Goal: Navigation & Orientation: Find specific page/section

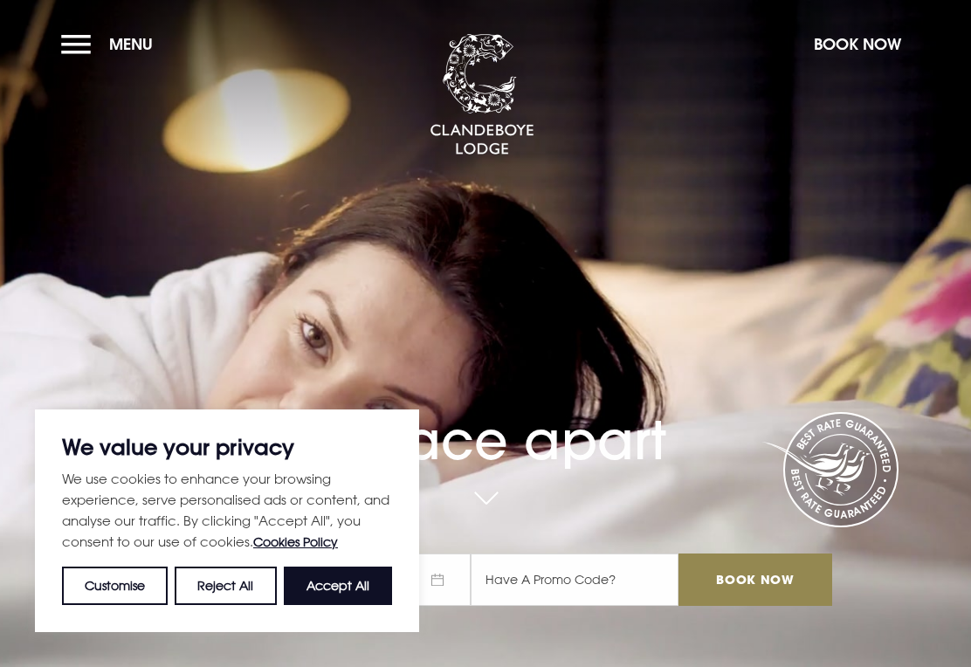
click at [342, 589] on button "Accept All" at bounding box center [338, 586] width 108 height 38
checkbox input "true"
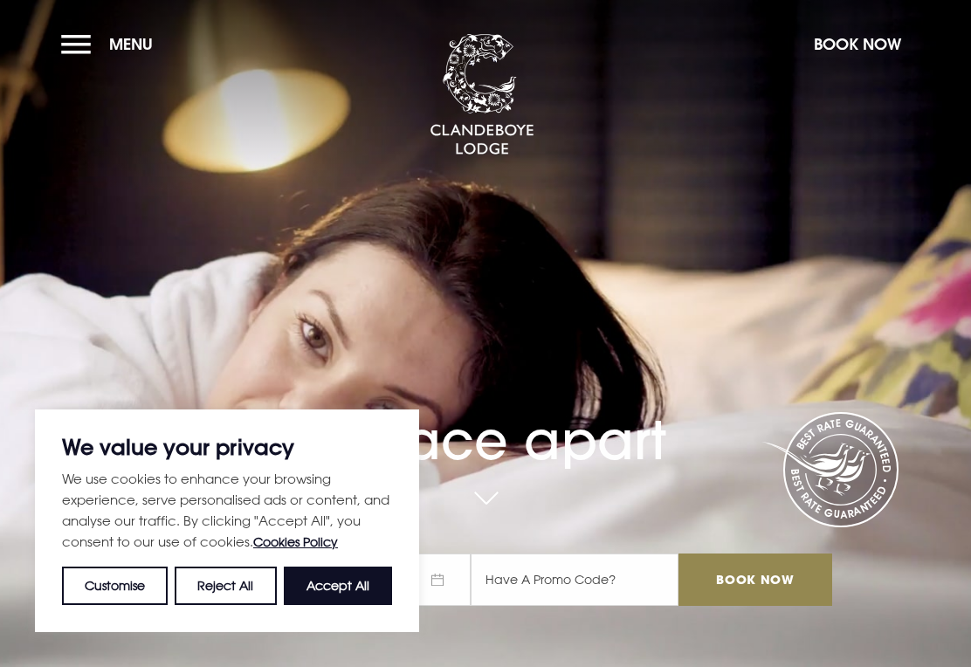
checkbox input "true"
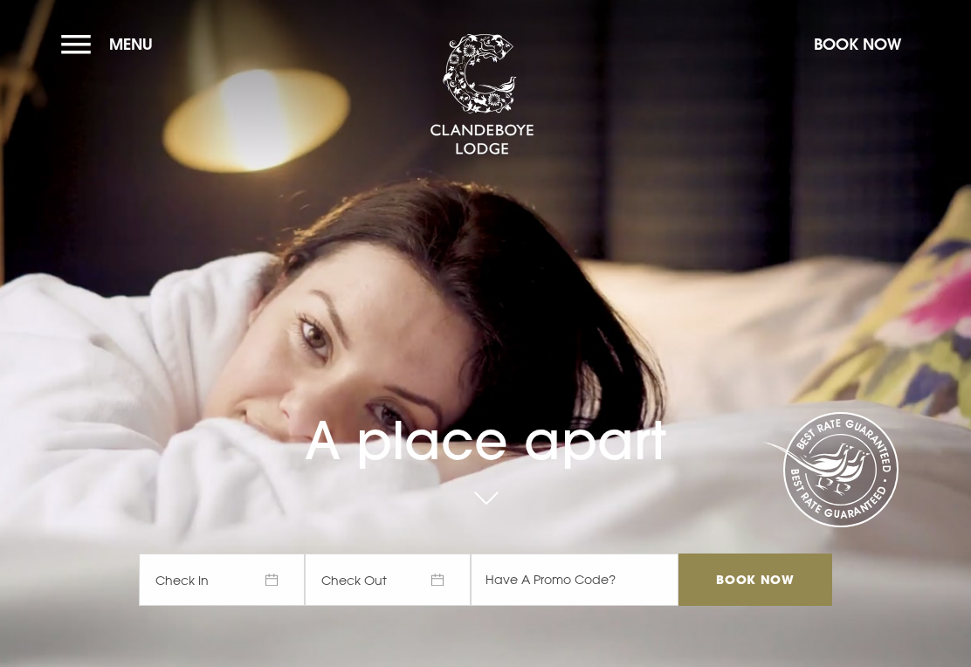
click at [77, 48] on button "Menu" at bounding box center [111, 44] width 100 height 38
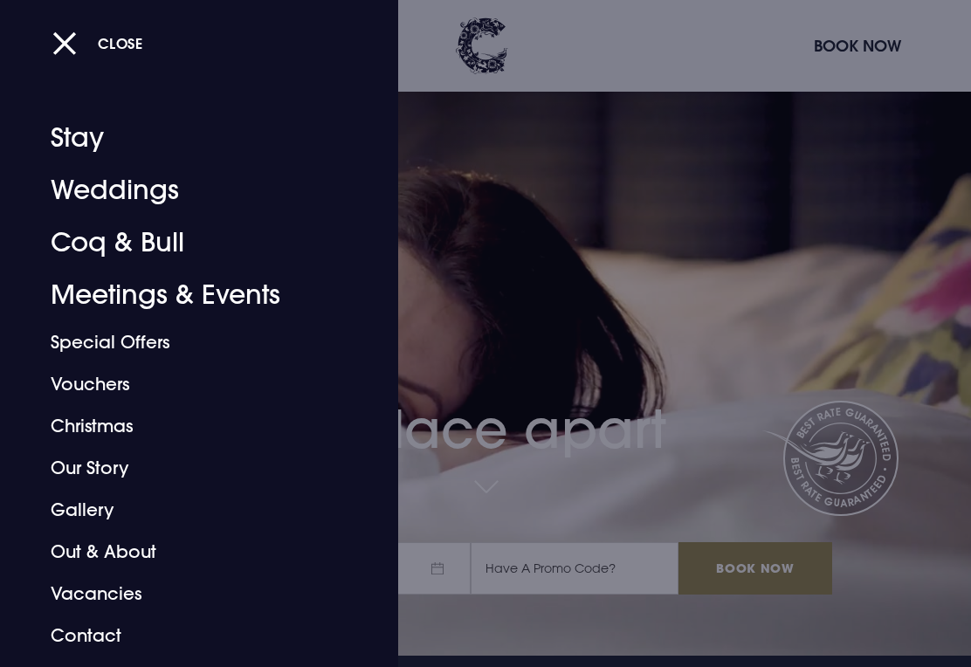
scroll to position [3, 0]
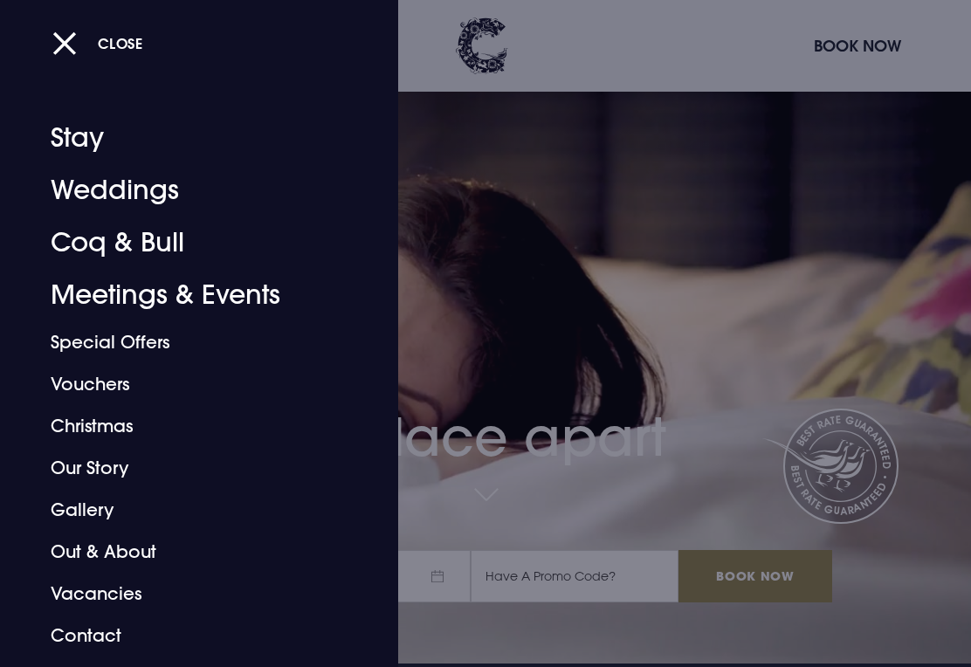
click at [93, 147] on link "Stay" at bounding box center [187, 138] width 273 height 52
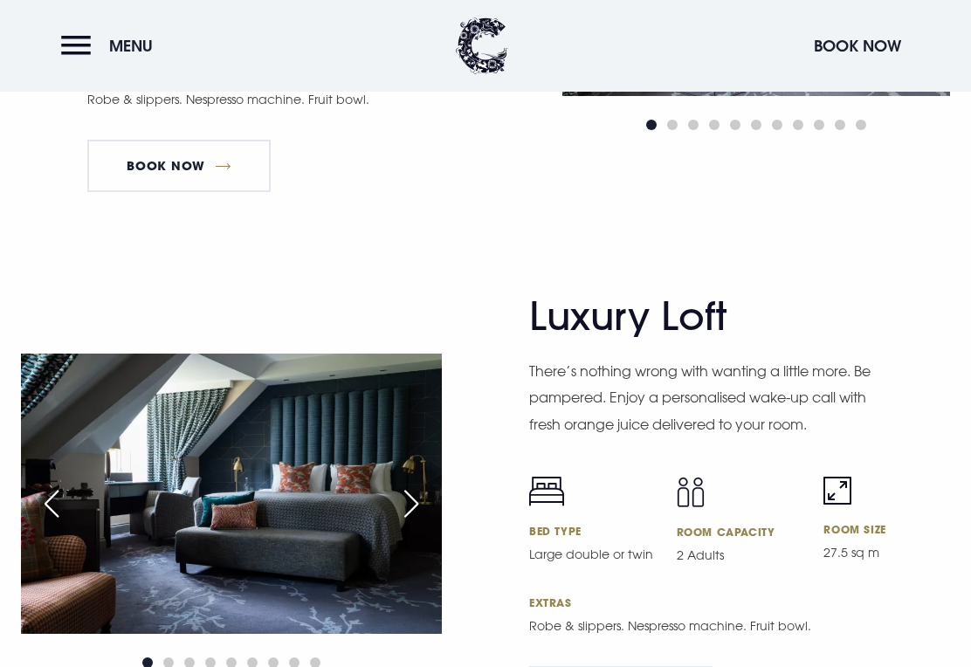
scroll to position [3706, 0]
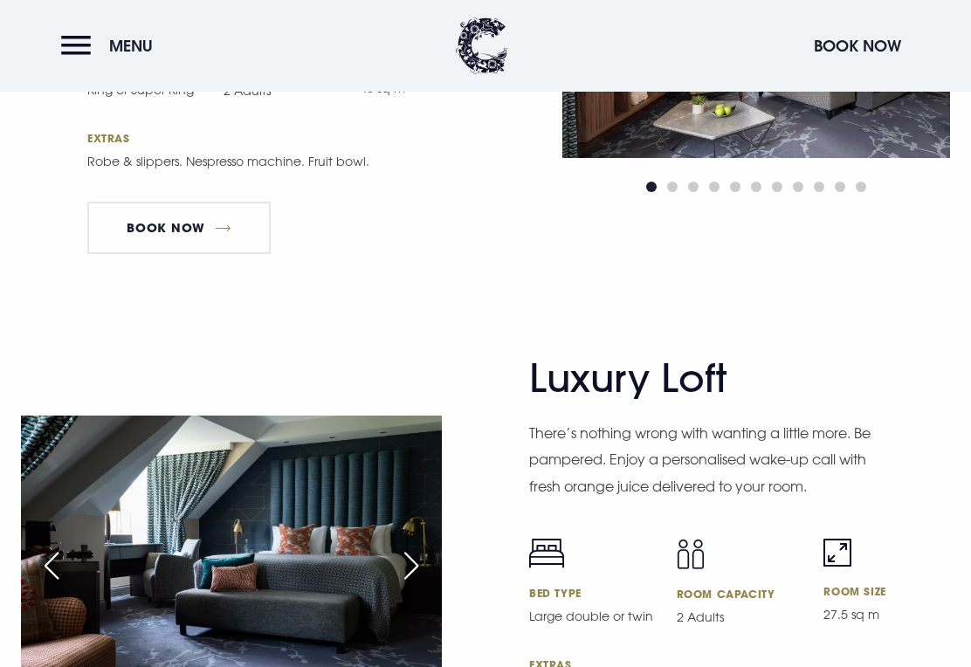
click at [89, 50] on button "Menu" at bounding box center [111, 46] width 100 height 38
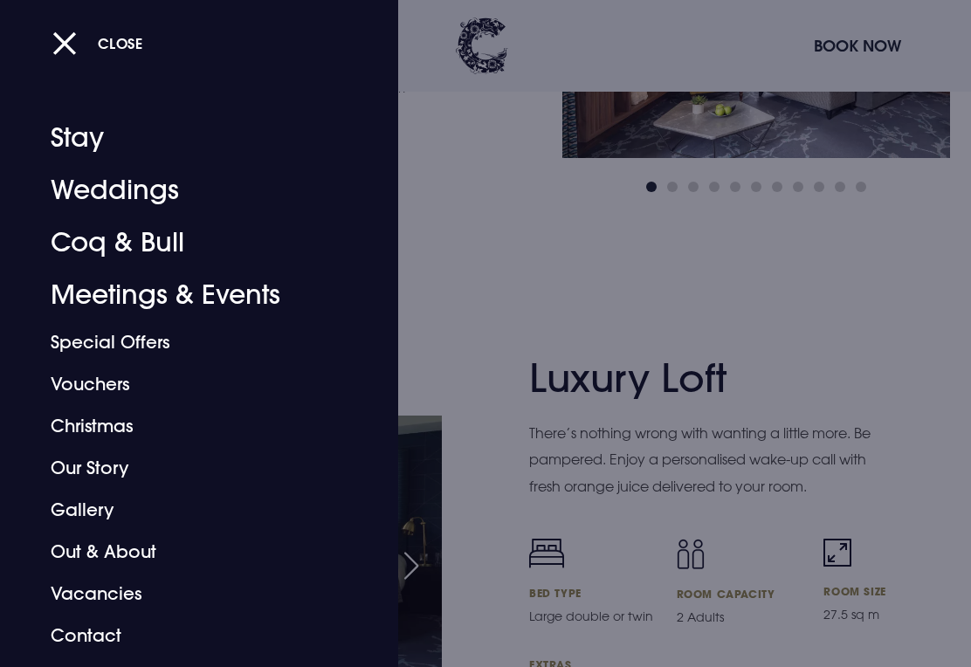
click at [104, 514] on link "Gallery" at bounding box center [187, 510] width 273 height 42
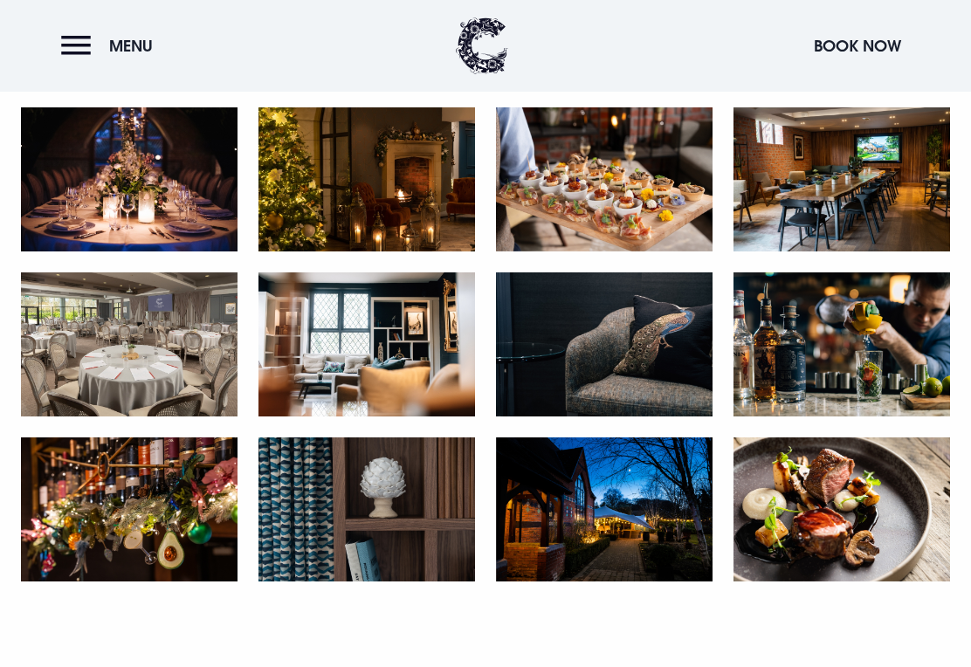
scroll to position [2589, 0]
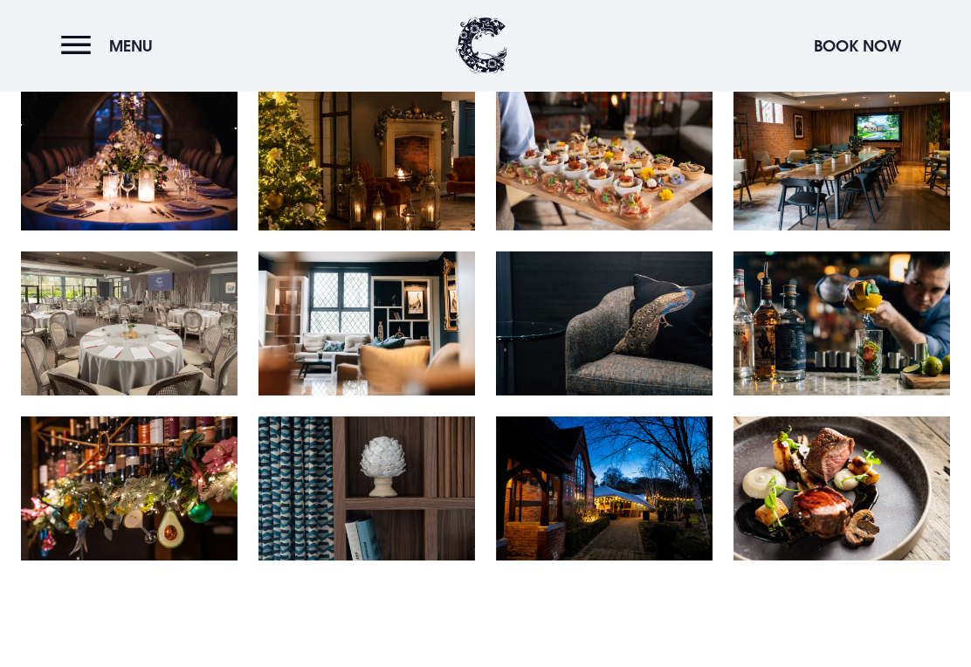
click at [72, 49] on button "Menu" at bounding box center [111, 46] width 100 height 38
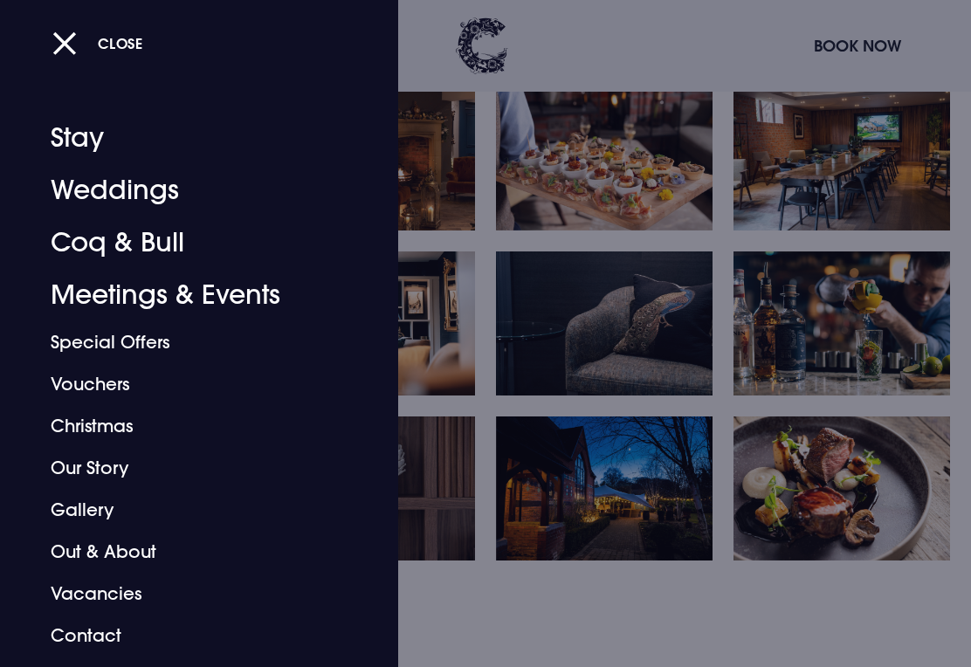
click at [173, 257] on link "Coq & Bull" at bounding box center [187, 242] width 273 height 52
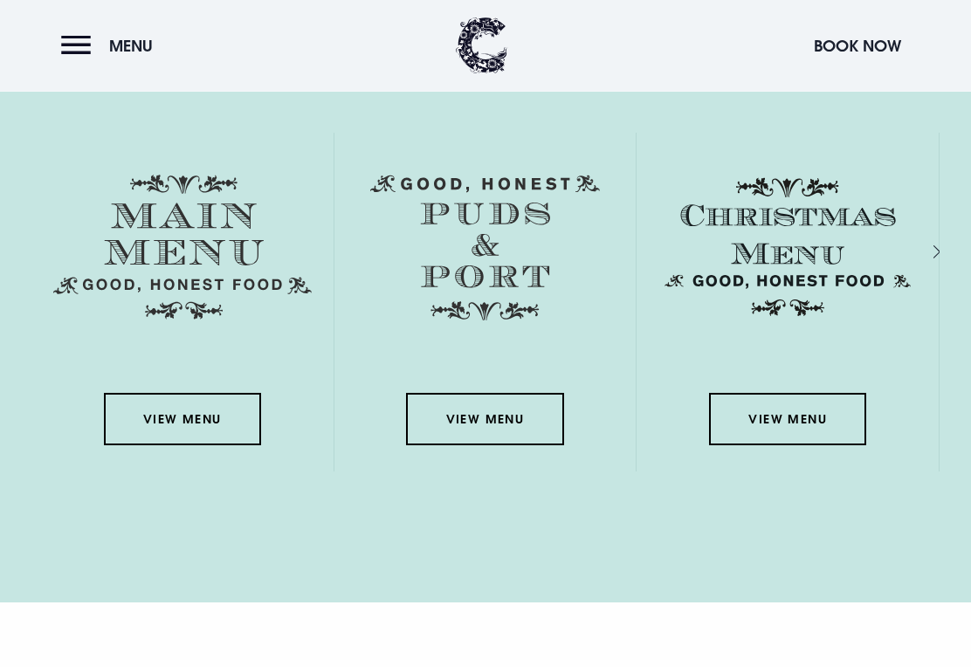
scroll to position [2493, 0]
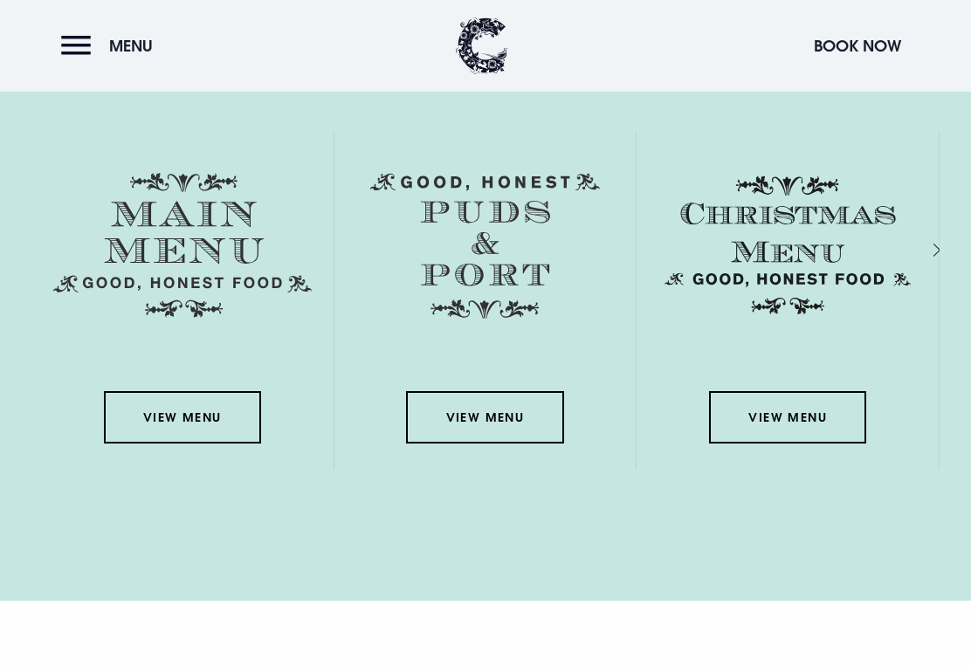
click at [200, 443] on link "View Menu" at bounding box center [182, 417] width 157 height 52
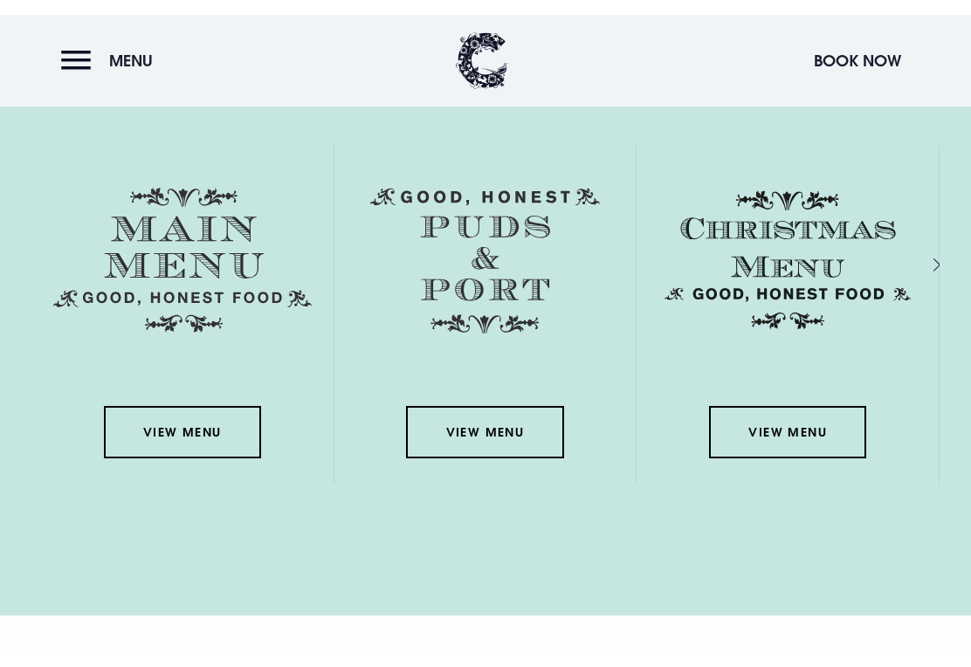
scroll to position [2492, 0]
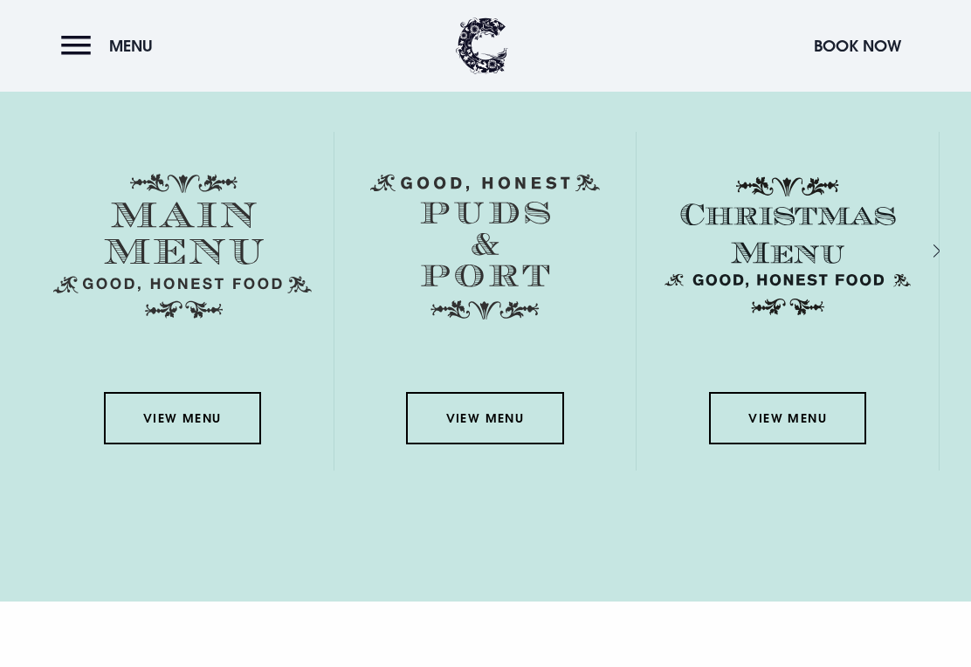
click at [508, 444] on link "View Menu" at bounding box center [484, 418] width 157 height 52
click at [753, 444] on link "View Menu" at bounding box center [787, 418] width 157 height 52
